Goal: Book appointment/travel/reservation

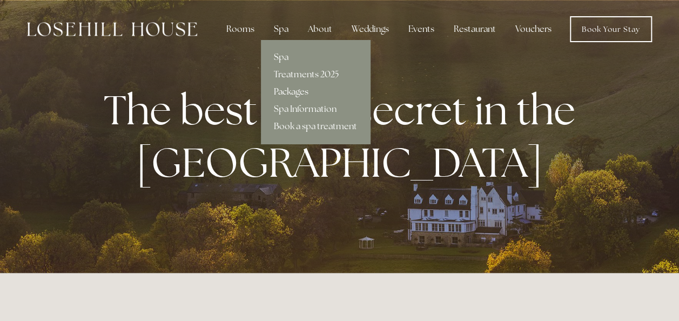
click at [295, 89] on link "Packages" at bounding box center [315, 91] width 109 height 17
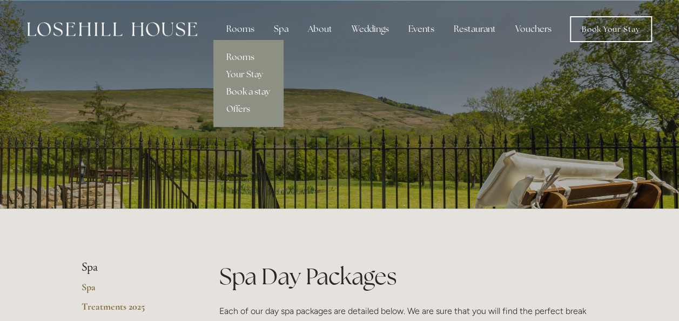
click at [246, 91] on link "Book a stay" at bounding box center [248, 91] width 70 height 17
